Goal: Task Accomplishment & Management: Use online tool/utility

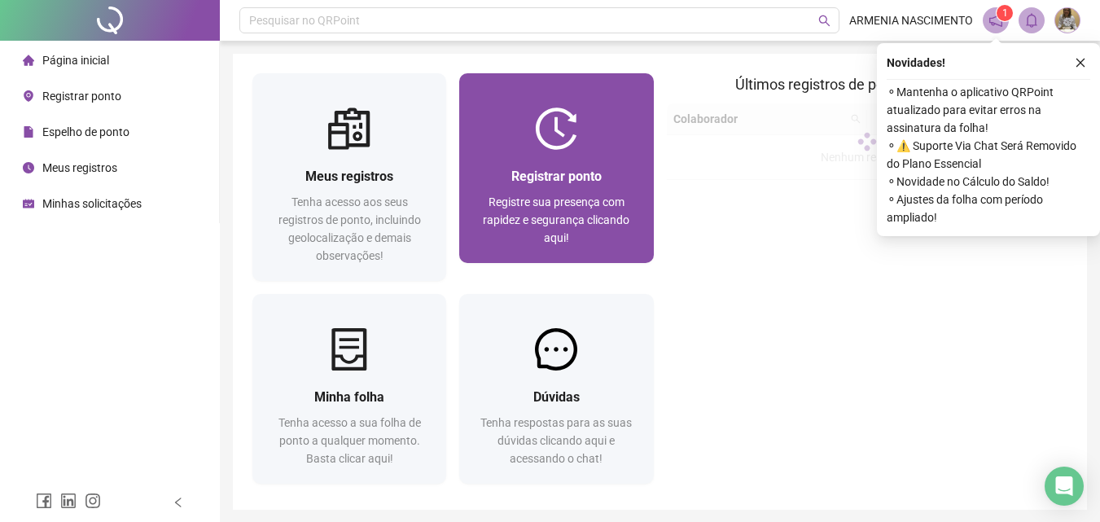
click at [511, 137] on div at bounding box center [556, 128] width 194 height 42
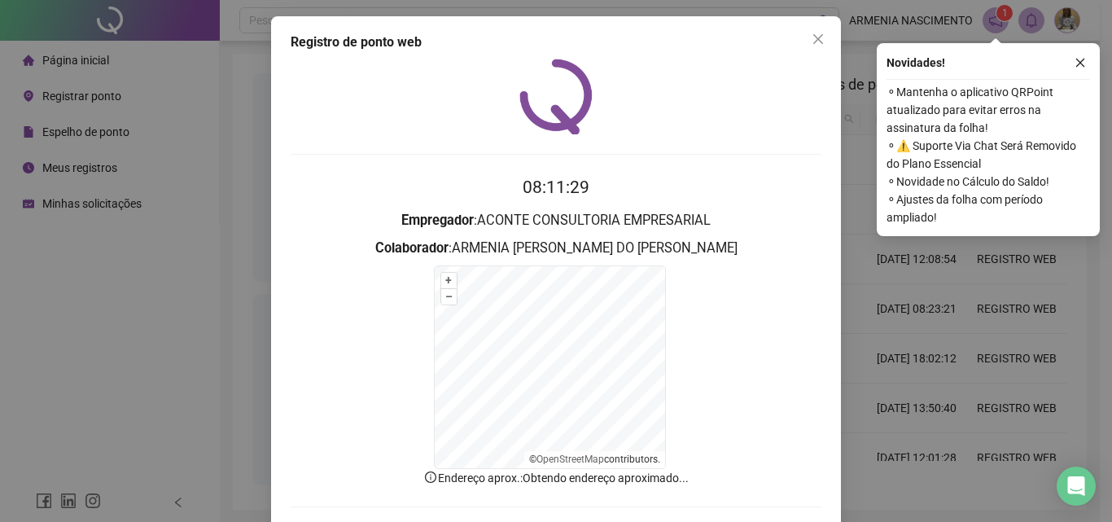
scroll to position [73, 0]
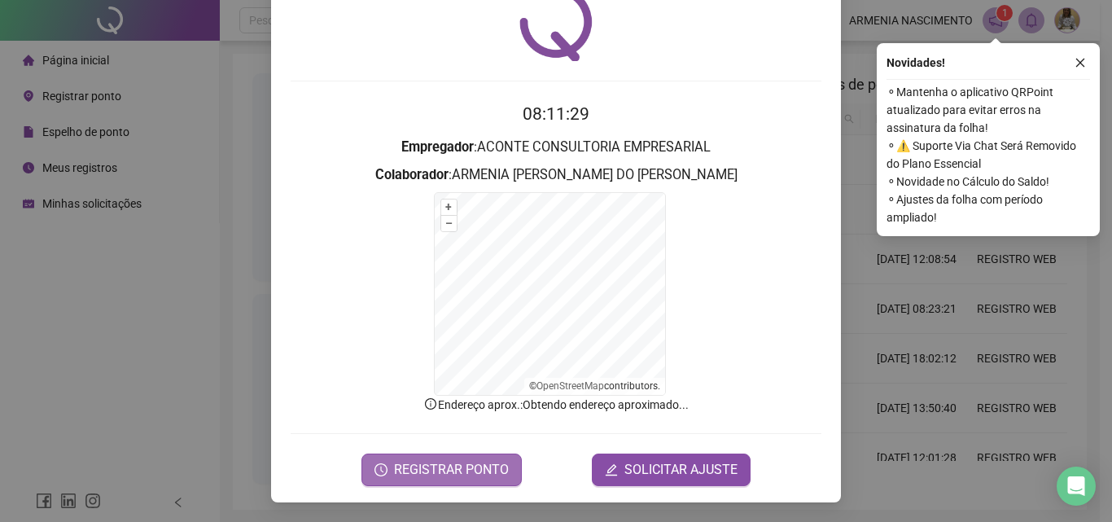
click at [420, 470] on span "REGISTRAR PONTO" at bounding box center [451, 470] width 115 height 20
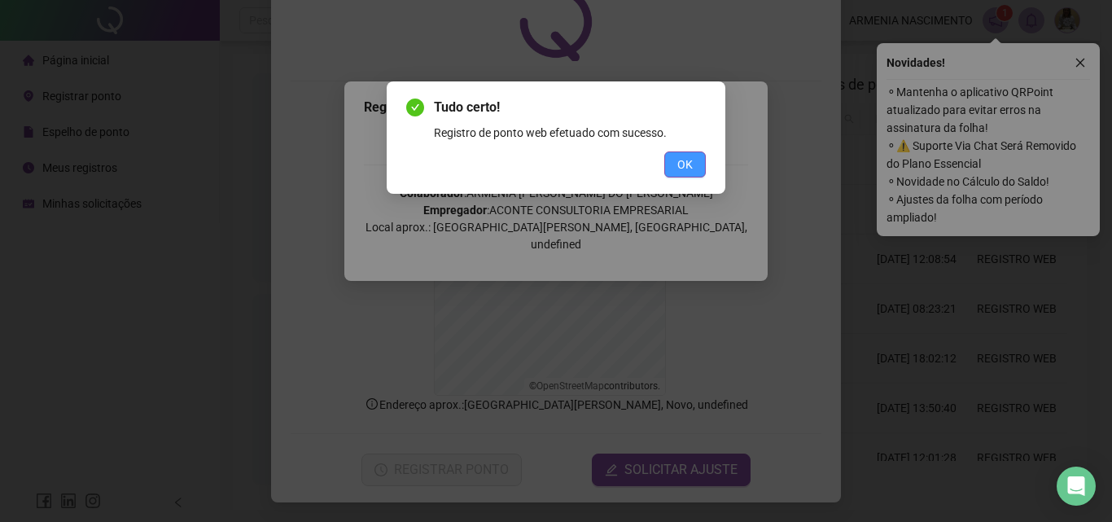
click at [695, 171] on button "OK" at bounding box center [685, 164] width 42 height 26
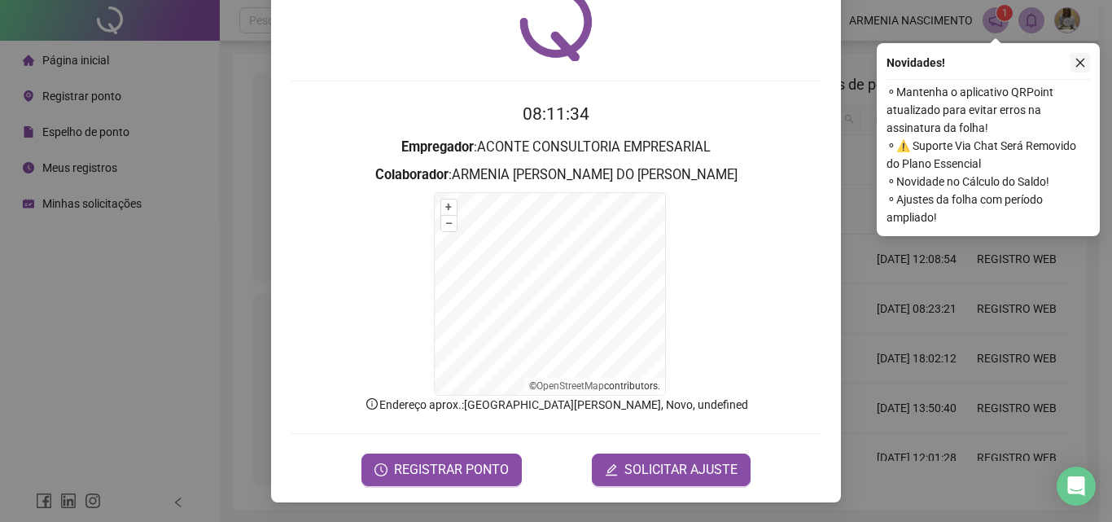
click at [1080, 64] on icon "close" at bounding box center [1080, 62] width 11 height 11
